Goal: Task Accomplishment & Management: Manage account settings

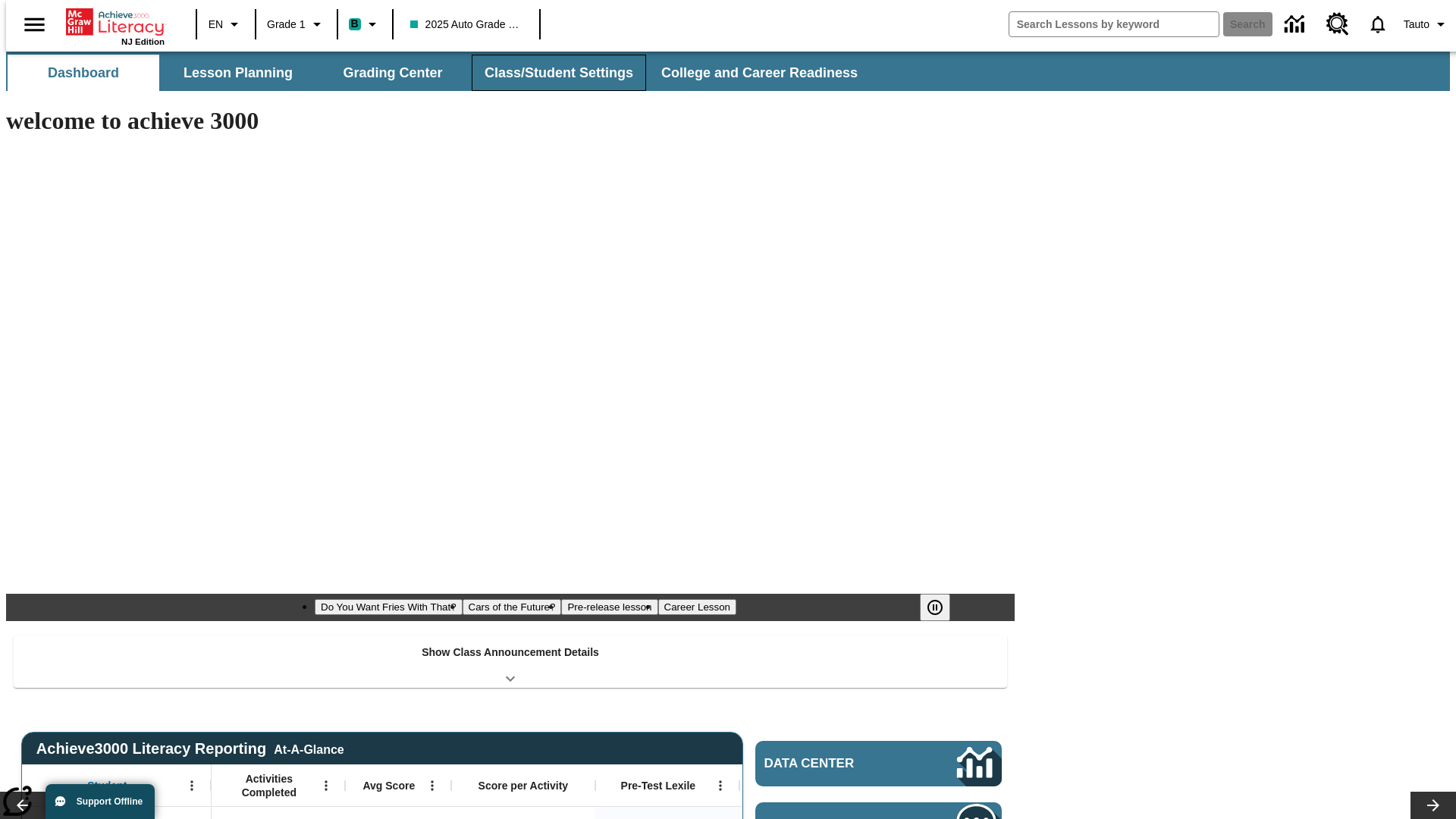
click at [551, 73] on button "Class/Student Settings" at bounding box center [559, 72] width 175 height 36
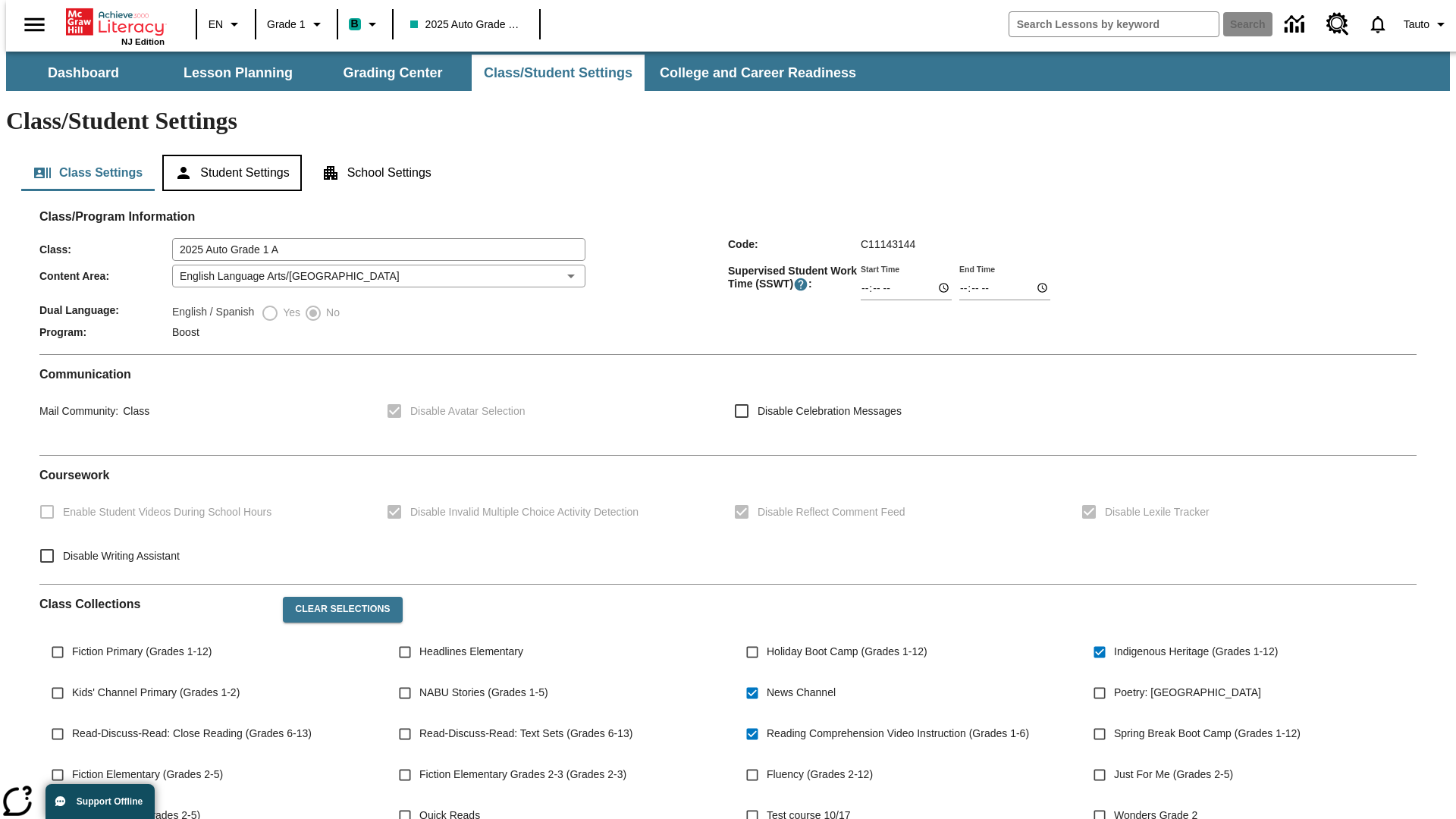
click at [228, 155] on button "Student Settings" at bounding box center [231, 172] width 139 height 36
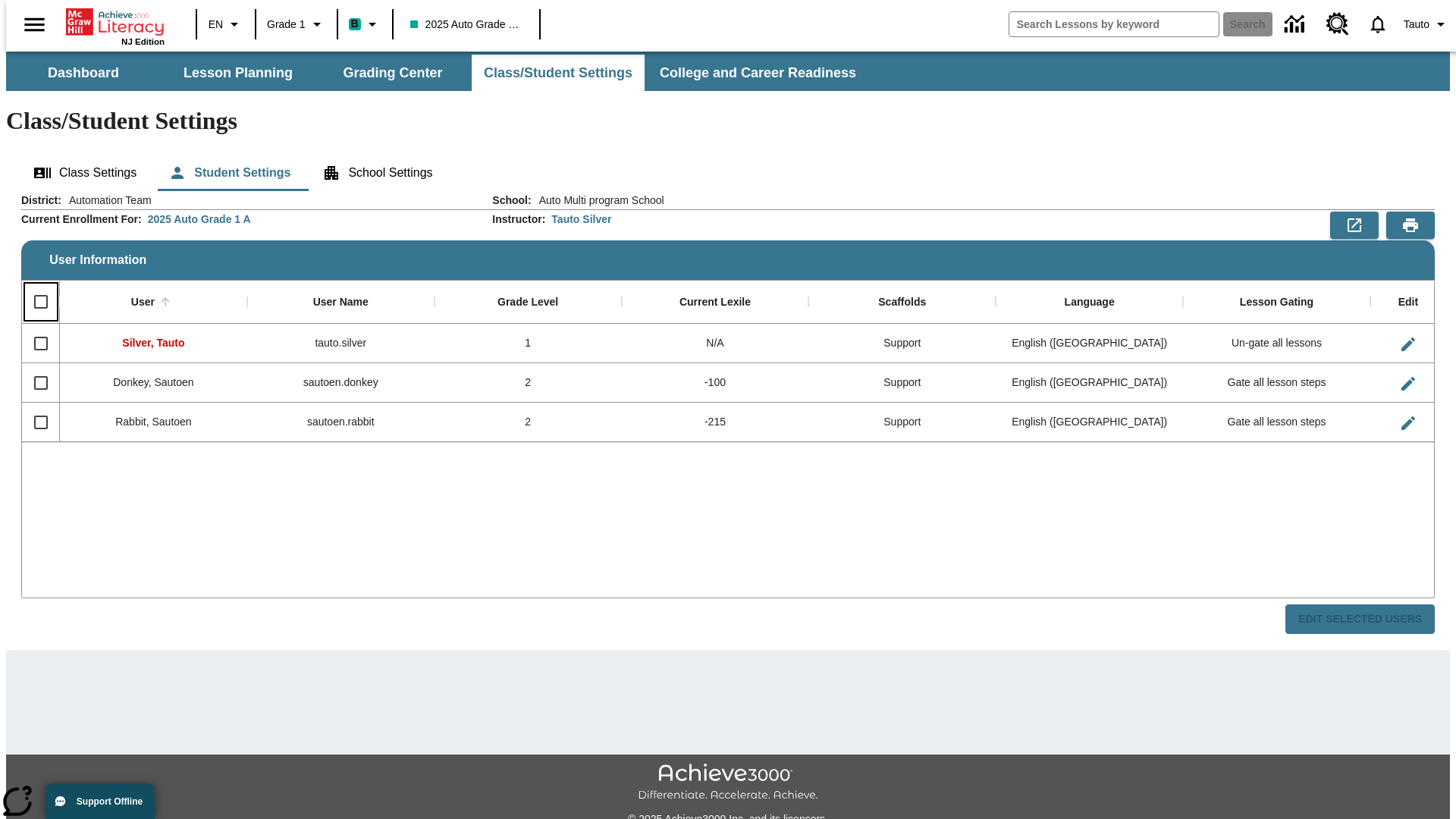
click at [34, 286] on input "Select all rows" at bounding box center [41, 302] width 32 height 32
checkbox input "true"
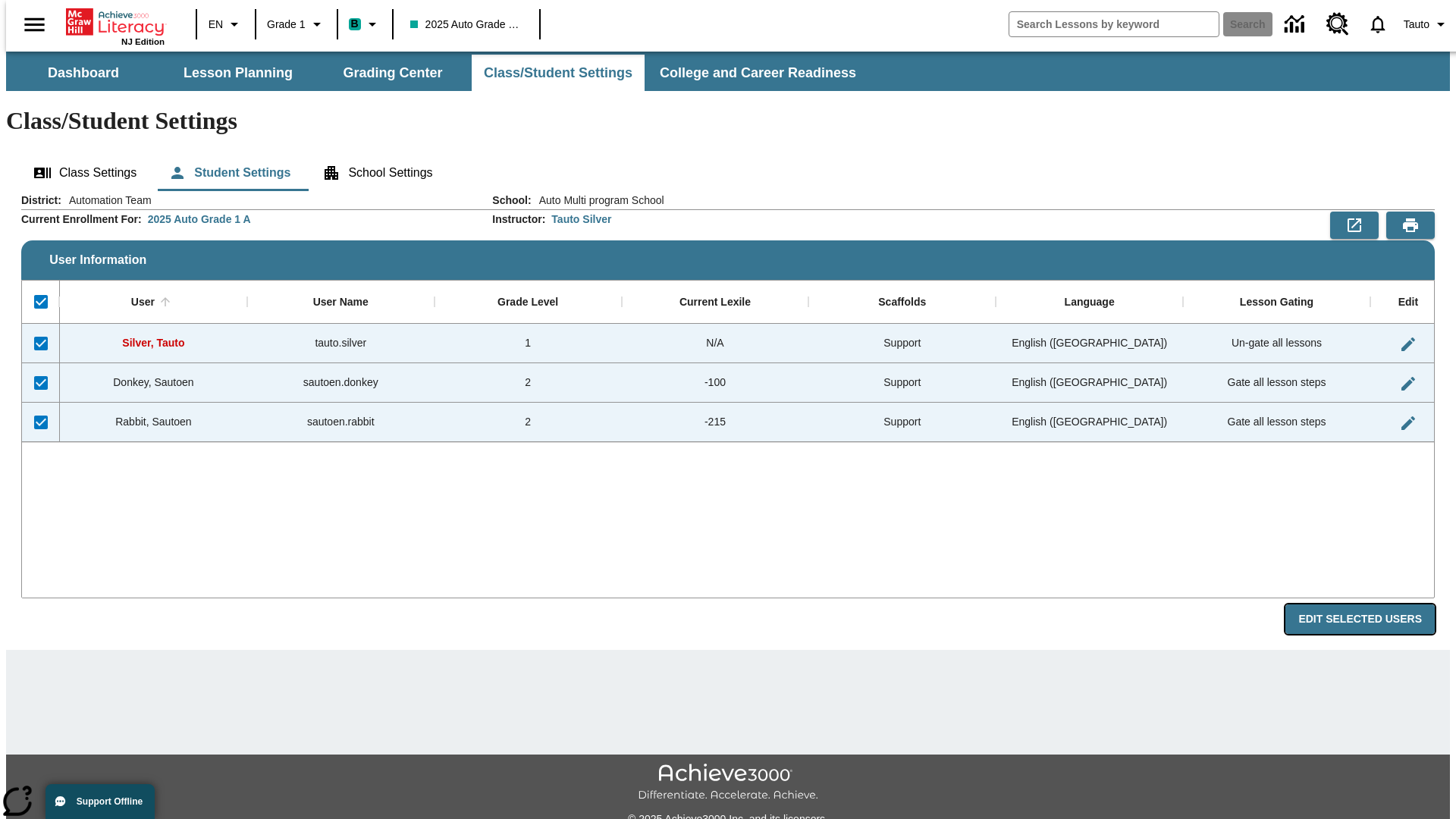
click at [1372, 605] on button "Edit Selected Users" at bounding box center [1360, 619] width 149 height 29
